Goal: Information Seeking & Learning: Check status

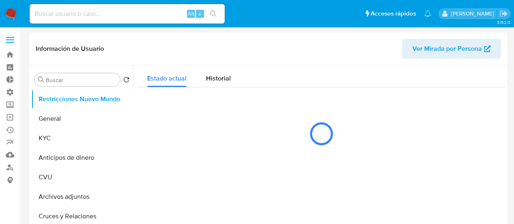
select select "10"
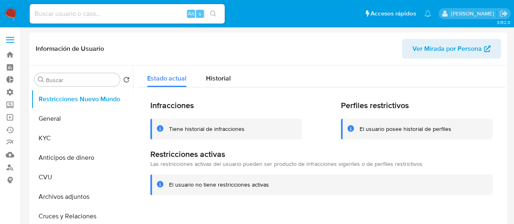
click at [67, 16] on input at bounding box center [127, 14] width 195 height 11
paste input "410530114"
type input "410530114"
click at [212, 80] on span "Historial" at bounding box center [218, 77] width 25 height 9
select select "10"
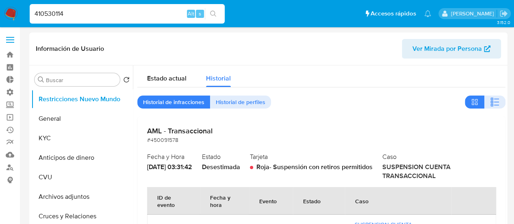
scroll to position [41, 0]
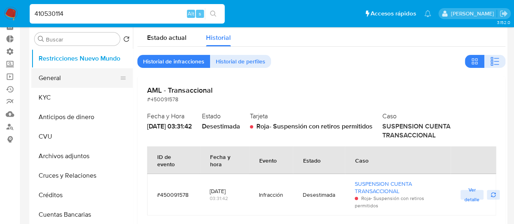
click at [77, 76] on button "General" at bounding box center [78, 77] width 95 height 19
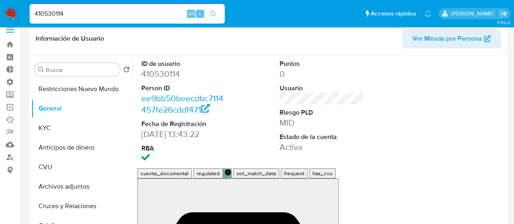
scroll to position [0, 0]
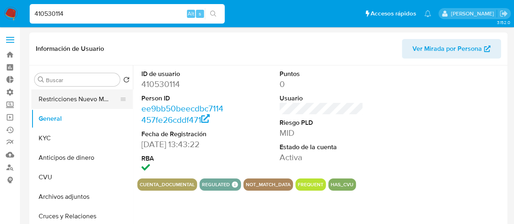
click at [102, 99] on button "Restricciones Nuevo Mundo" at bounding box center [78, 98] width 95 height 19
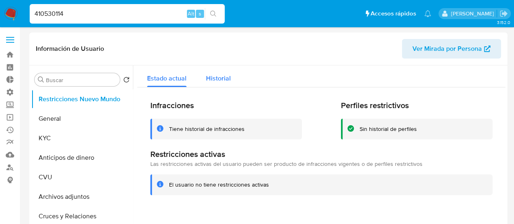
click at [203, 76] on button "Historial" at bounding box center [218, 76] width 44 height 22
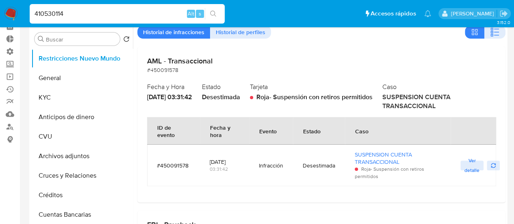
scroll to position [41, 0]
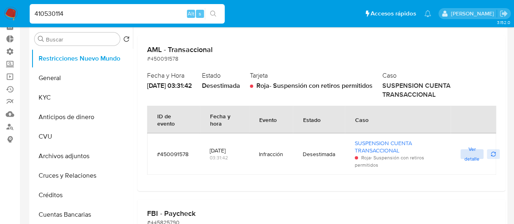
click at [467, 151] on span "Ver detalle" at bounding box center [471, 154] width 15 height 8
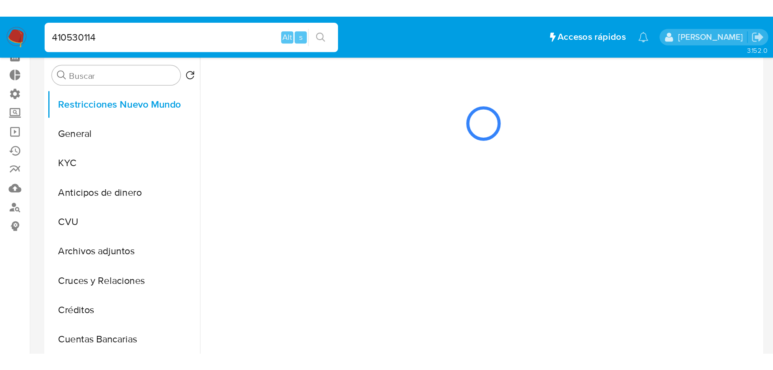
scroll to position [0, 0]
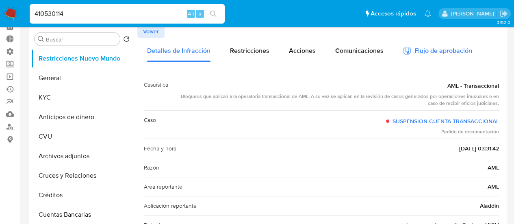
click at [417, 45] on div "Flujo de aprobación" at bounding box center [437, 50] width 69 height 24
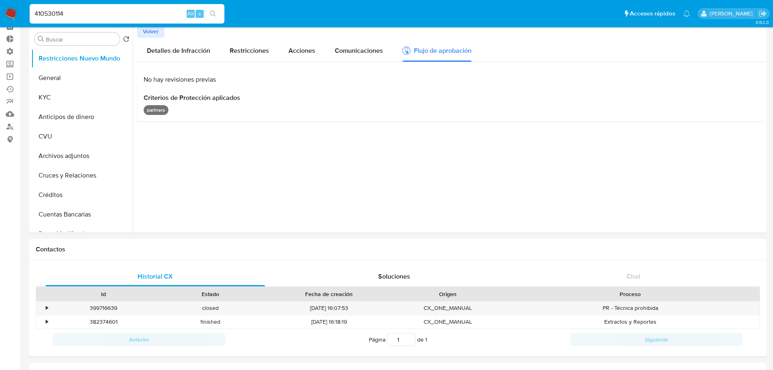
click at [99, 17] on input "410530114" at bounding box center [127, 14] width 195 height 11
paste input "29457187"
type input "294571874"
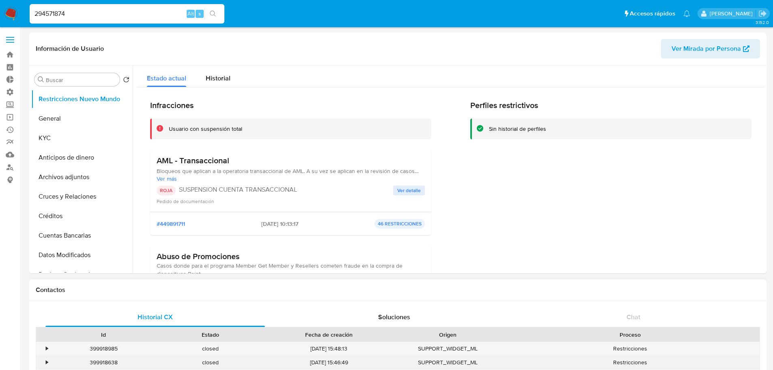
select select "10"
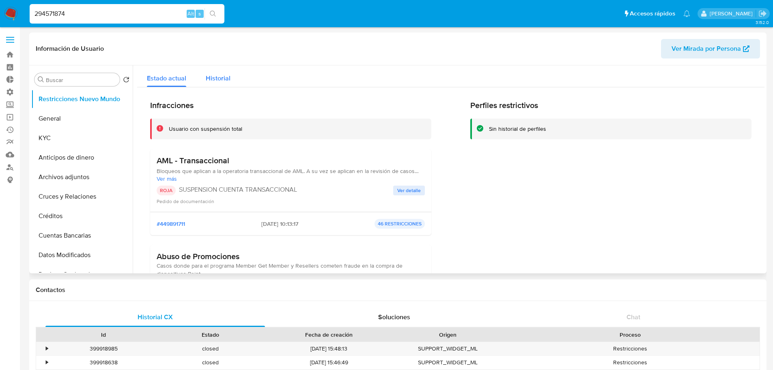
click at [220, 80] on span "Historial" at bounding box center [218, 77] width 25 height 9
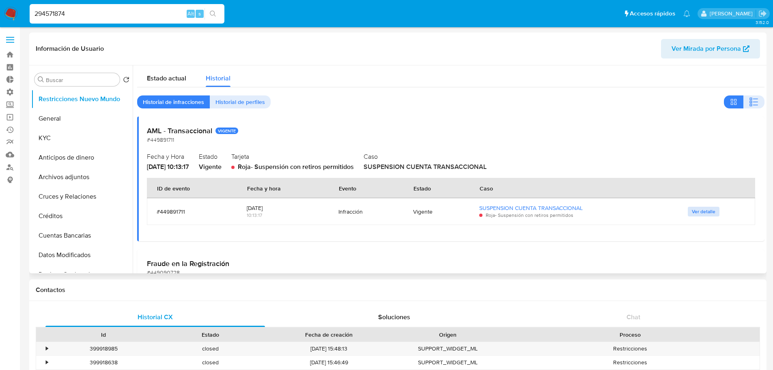
click at [519, 209] on span "Ver detalle" at bounding box center [704, 211] width 24 height 8
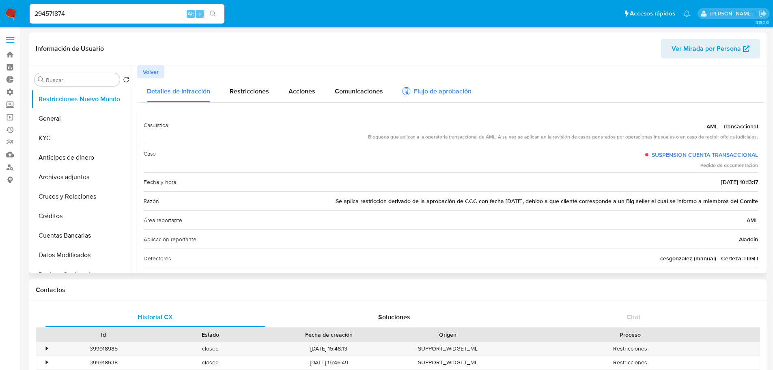
click at [434, 98] on div "Flujo de aprobación" at bounding box center [437, 90] width 69 height 24
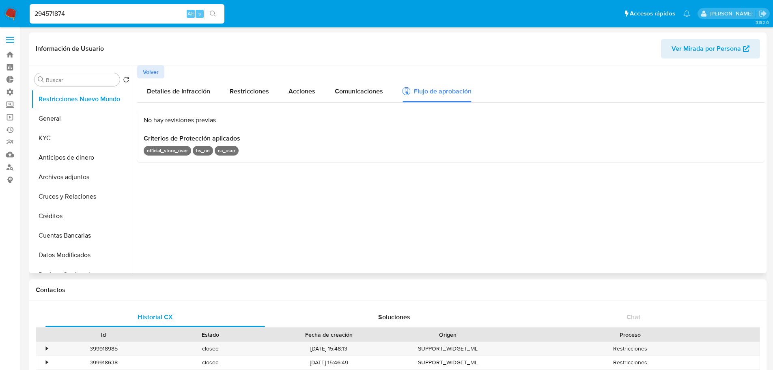
click at [278, 156] on div "No hay revisiones previas Criterios de Protección aplicados official_store_user…" at bounding box center [451, 135] width 628 height 53
click at [152, 151] on p "official_store_user" at bounding box center [167, 151] width 47 height 10
click at [221, 149] on p "ca_user" at bounding box center [227, 151] width 24 height 10
click at [335, 97] on div "Comunicaciones" at bounding box center [359, 90] width 48 height 24
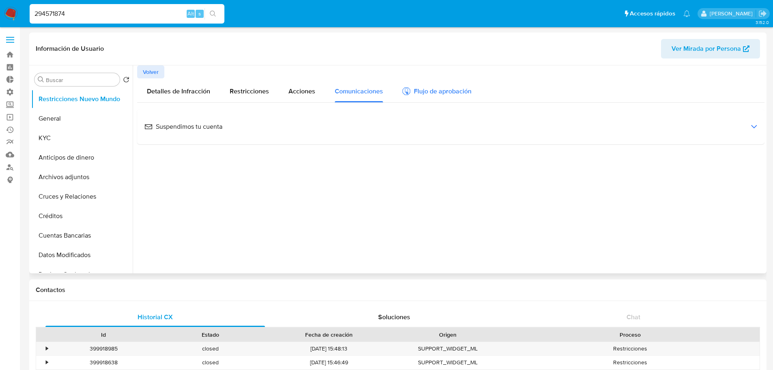
click at [414, 91] on div "Flujo de aprobación" at bounding box center [437, 92] width 69 height 9
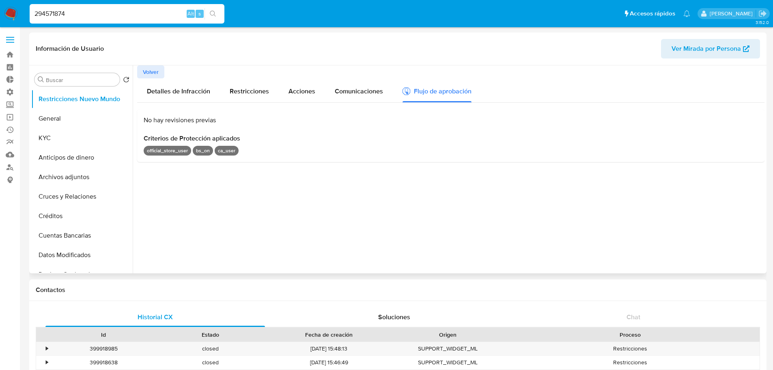
click at [156, 119] on span "No hay revisiones previas" at bounding box center [180, 119] width 72 height 9
click at [243, 121] on div "No hay revisiones previas" at bounding box center [451, 120] width 615 height 9
click at [228, 134] on span "Criterios de Protección aplicados" at bounding box center [451, 138] width 615 height 8
click at [297, 146] on div "official_store_user bs_on ca_user" at bounding box center [451, 151] width 615 height 10
click at [122, 168] on div at bounding box center [123, 176] width 6 height 19
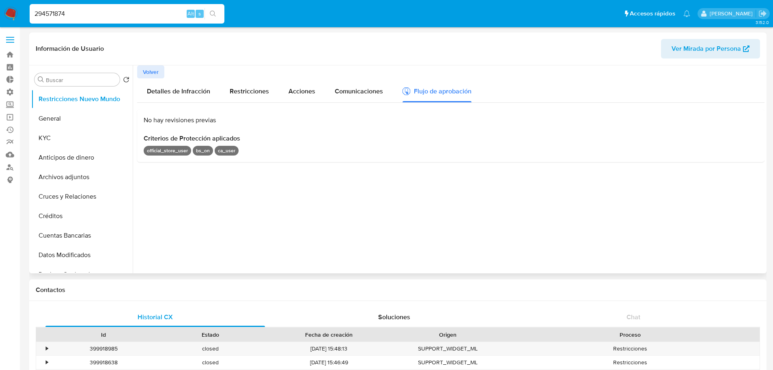
click at [164, 156] on div "No hay revisiones previas Criterios de Protección aplicados official_store_user…" at bounding box center [451, 135] width 628 height 53
click at [179, 92] on span "Detalles de Infracción" at bounding box center [178, 90] width 63 height 9
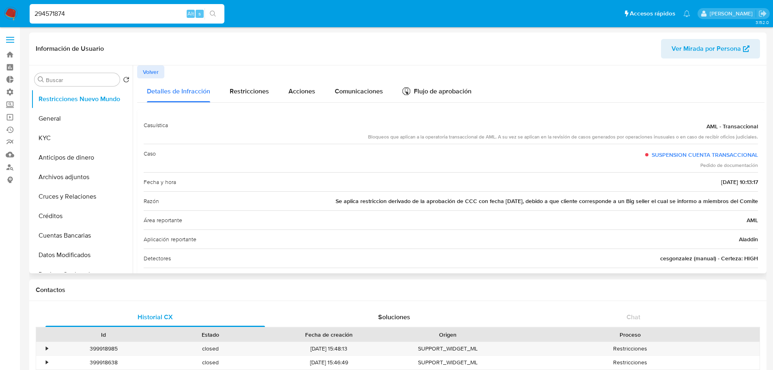
click at [149, 78] on span "Volver" at bounding box center [151, 71] width 16 height 11
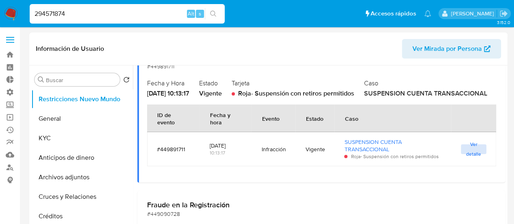
scroll to position [81, 0]
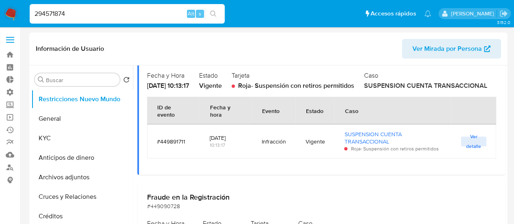
click at [464, 145] on span "Ver detalle" at bounding box center [472, 141] width 17 height 8
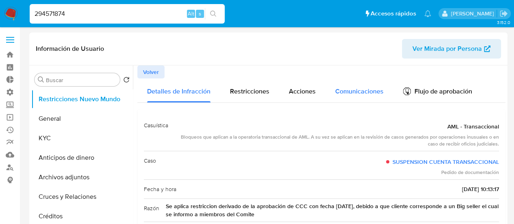
click at [352, 93] on span "Comunicaciones" at bounding box center [359, 90] width 48 height 9
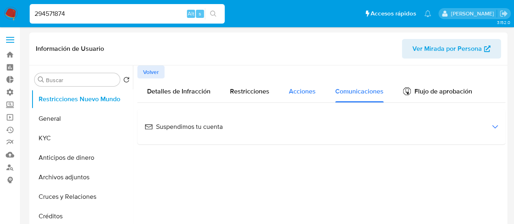
click at [298, 94] on span "Acciones" at bounding box center [302, 90] width 27 height 9
